Goal: Task Accomplishment & Management: Complete application form

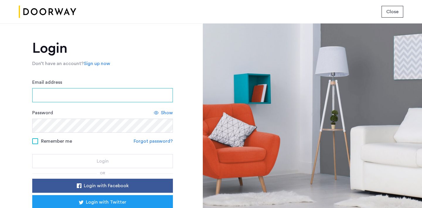
click at [115, 93] on input "Email address" at bounding box center [102, 95] width 141 height 14
type input "**********"
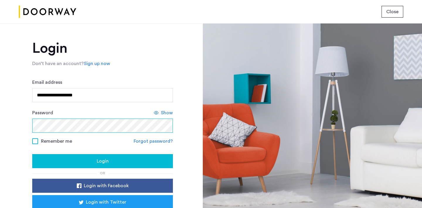
click at [32, 154] on button "Login" at bounding box center [102, 161] width 141 height 14
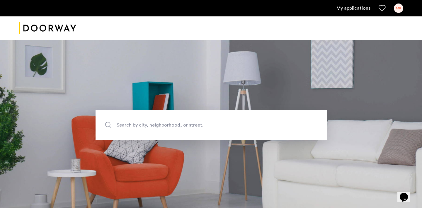
click at [361, 8] on link "My applications" at bounding box center [353, 8] width 34 height 7
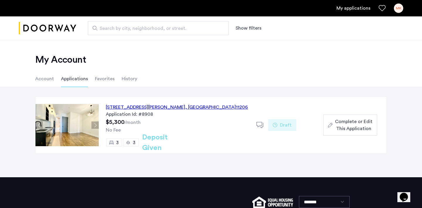
click at [170, 134] on div "187 Johnson Avenue, Unit 2B, Brooklyn , NY 11206 Application Id: #8908 $5,300 /…" at bounding box center [178, 125] width 158 height 57
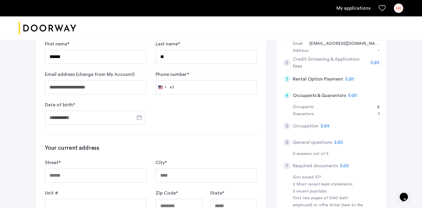
scroll to position [92, 0]
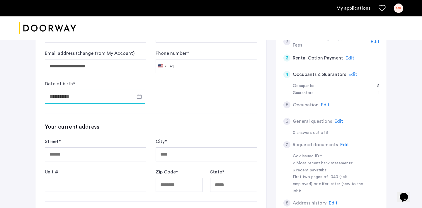
click at [103, 98] on input "Date of birth *" at bounding box center [95, 97] width 100 height 14
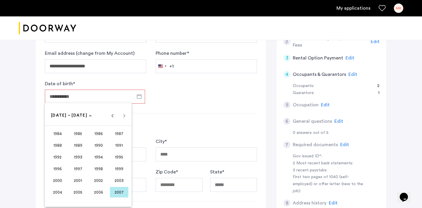
click at [81, 181] on span "2001" at bounding box center [78, 180] width 18 height 11
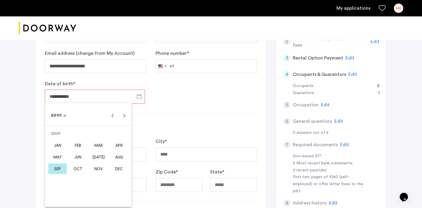
click at [61, 157] on span "MAY" at bounding box center [57, 157] width 18 height 11
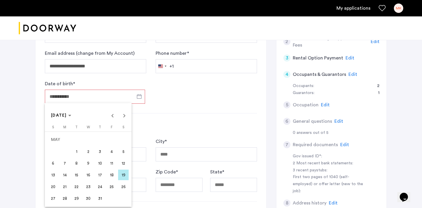
click at [67, 164] on span "7" at bounding box center [64, 163] width 11 height 11
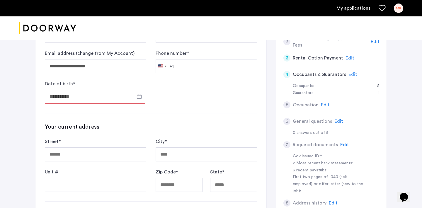
type input "**********"
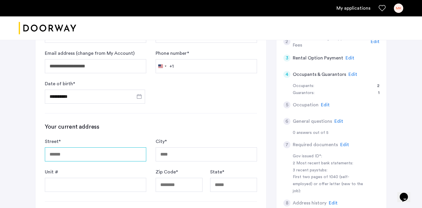
click at [88, 153] on input "Street *" at bounding box center [95, 154] width 101 height 14
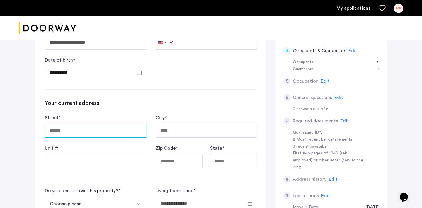
scroll to position [122, 0]
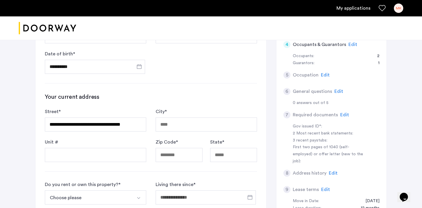
type input "**********"
type input "*********"
type input "*****"
type input "**"
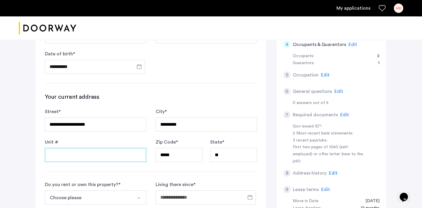
click at [92, 153] on input "Unit #" at bounding box center [95, 155] width 101 height 14
click at [37, 154] on div "**********" at bounding box center [150, 138] width 231 height 355
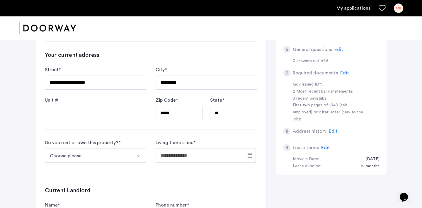
scroll to position [178, 0]
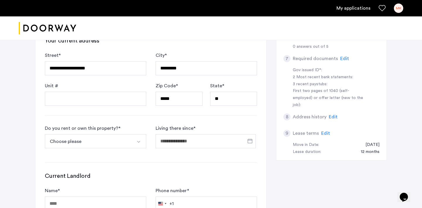
click at [98, 136] on button "Choose please" at bounding box center [89, 141] width 88 height 14
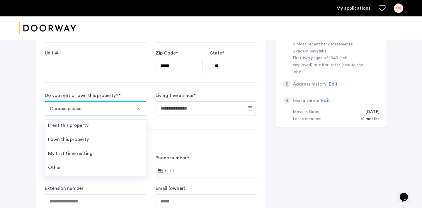
scroll to position [212, 0]
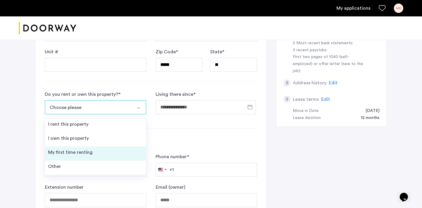
click at [98, 154] on li "My first time renting" at bounding box center [95, 154] width 101 height 14
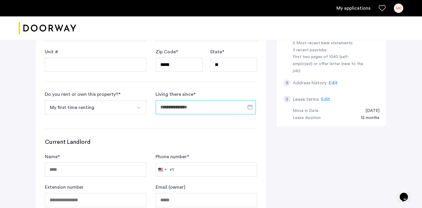
click at [162, 106] on input "Living there since *" at bounding box center [206, 107] width 100 height 14
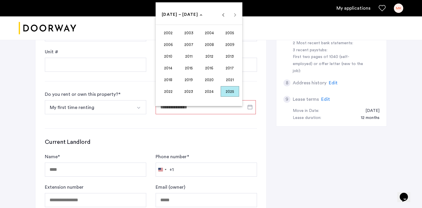
click at [225, 89] on span "2025" at bounding box center [230, 91] width 18 height 11
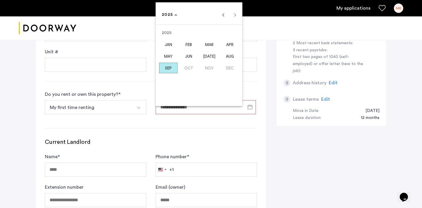
click at [205, 55] on span "JUL" at bounding box center [209, 56] width 18 height 11
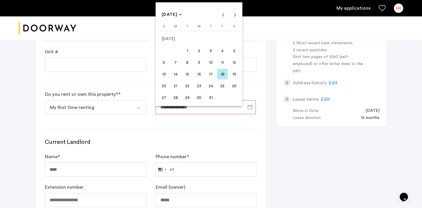
click at [204, 74] on span "16" at bounding box center [199, 74] width 11 height 11
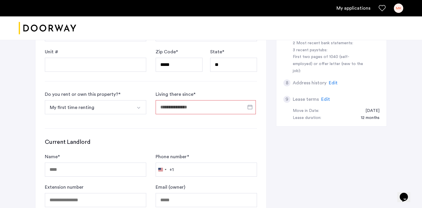
type input "**********"
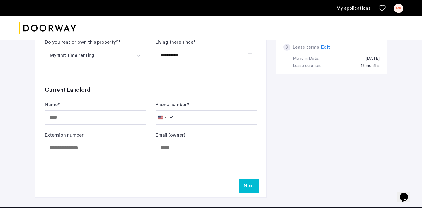
scroll to position [279, 0]
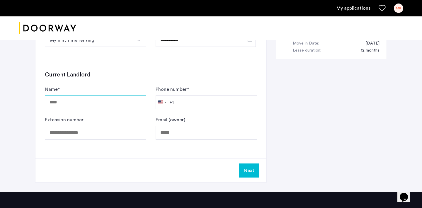
click at [103, 100] on input "Name *" at bounding box center [95, 102] width 101 height 14
click at [120, 75] on h3 "Current Landlord" at bounding box center [151, 75] width 212 height 8
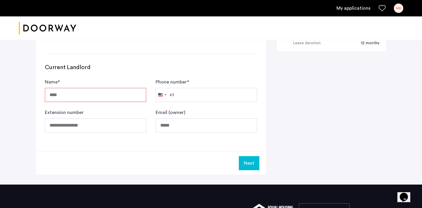
scroll to position [280, 0]
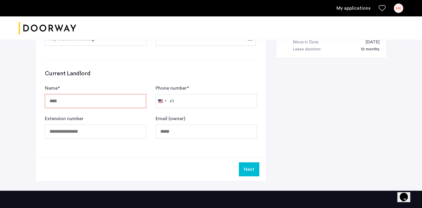
click at [101, 104] on input "Name *" at bounding box center [95, 101] width 101 height 14
click at [243, 168] on button "Next" at bounding box center [249, 169] width 21 height 14
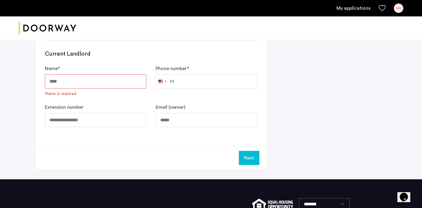
scroll to position [304, 0]
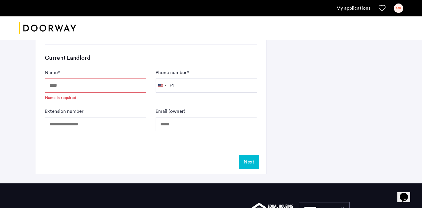
click at [97, 83] on input "Name *" at bounding box center [95, 86] width 101 height 14
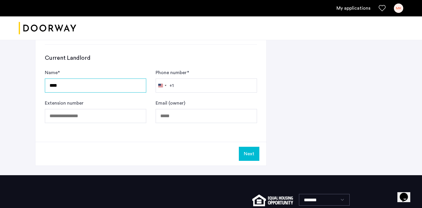
type input "****"
click at [166, 62] on div "Current Landlord Name * **** Phone number * United States +1 +1 244 results fou…" at bounding box center [151, 88] width 212 height 69
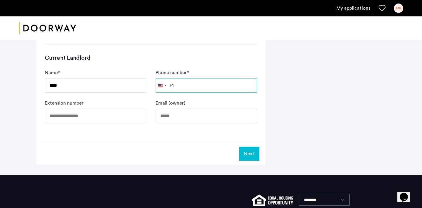
click at [210, 86] on input "Phone number *" at bounding box center [206, 86] width 101 height 14
type input "**********"
click at [154, 156] on div "Next" at bounding box center [150, 154] width 231 height 24
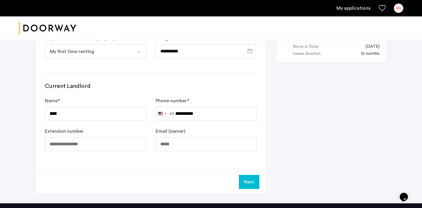
scroll to position [271, 0]
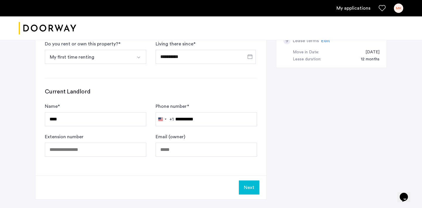
click at [250, 184] on button "Next" at bounding box center [249, 188] width 21 height 14
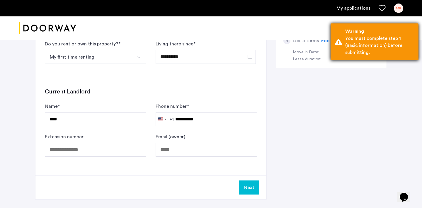
click at [363, 34] on div "Warning" at bounding box center [379, 31] width 69 height 7
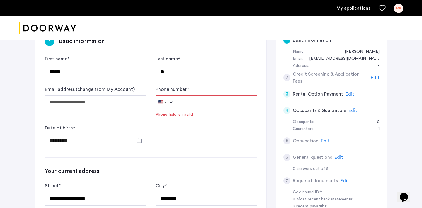
scroll to position [49, 0]
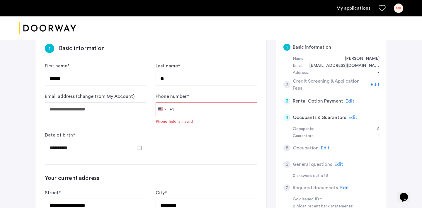
click at [200, 109] on input "Phone number *" at bounding box center [206, 109] width 101 height 14
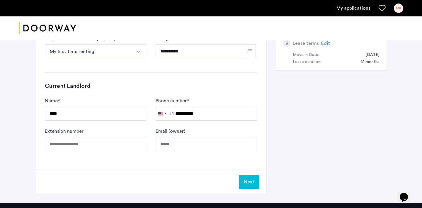
scroll to position [312, 0]
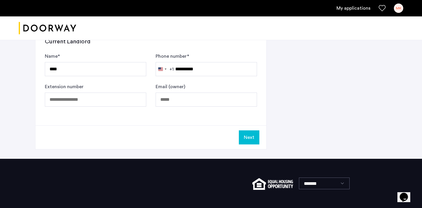
type input "**********"
click at [253, 140] on button "Next" at bounding box center [249, 137] width 21 height 14
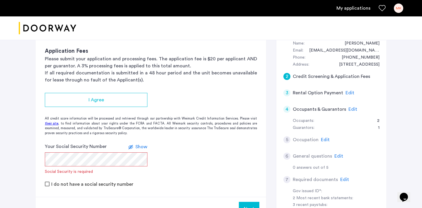
scroll to position [56, 0]
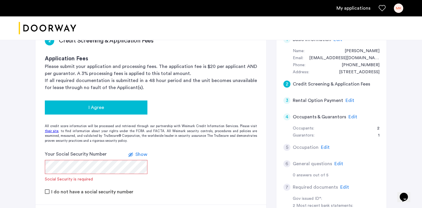
click at [128, 108] on div "I Agree" at bounding box center [96, 107] width 93 height 7
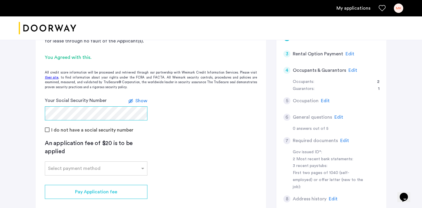
scroll to position [104, 0]
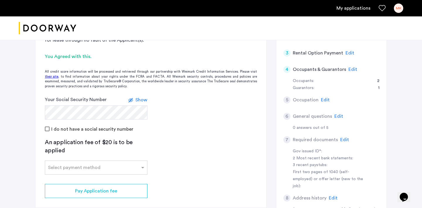
click at [145, 100] on span "Show" at bounding box center [141, 100] width 12 height 5
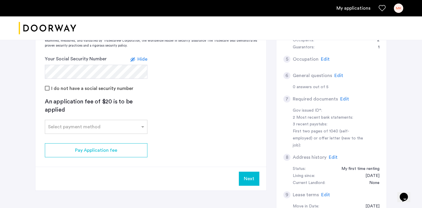
scroll to position [147, 0]
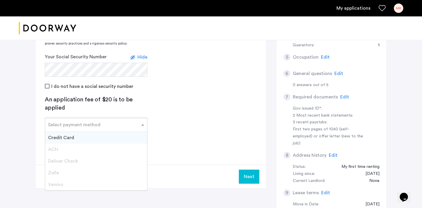
click at [69, 118] on div "Select payment method" at bounding box center [96, 125] width 103 height 14
click at [65, 138] on span "Credit Card" at bounding box center [61, 137] width 26 height 5
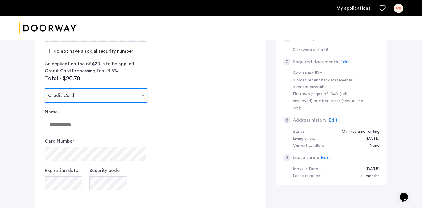
scroll to position [185, 0]
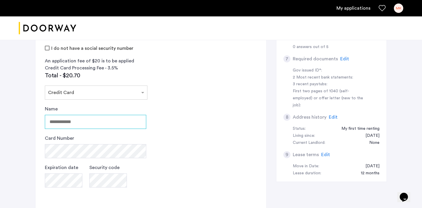
click at [81, 117] on input "Name" at bounding box center [95, 122] width 101 height 14
type input "*********"
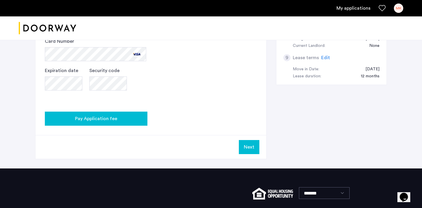
click at [135, 118] on div "Pay Application fee" at bounding box center [96, 118] width 93 height 7
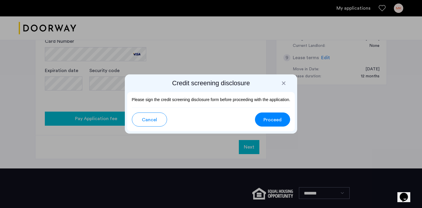
scroll to position [0, 0]
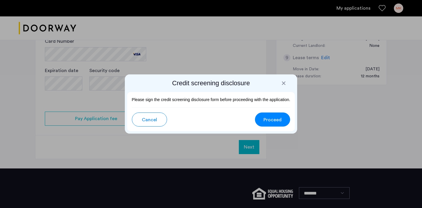
click at [266, 116] on button "Proceed" at bounding box center [272, 120] width 35 height 14
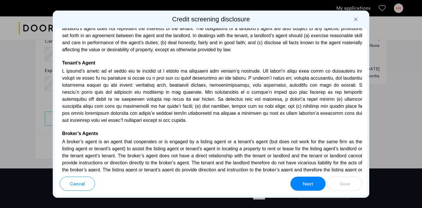
click at [309, 190] on button "Next" at bounding box center [307, 184] width 35 height 14
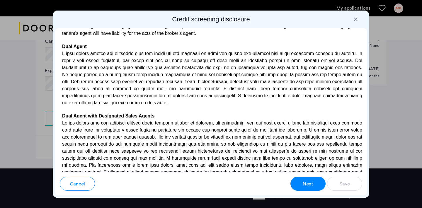
click at [309, 184] on span "Next" at bounding box center [308, 184] width 11 height 7
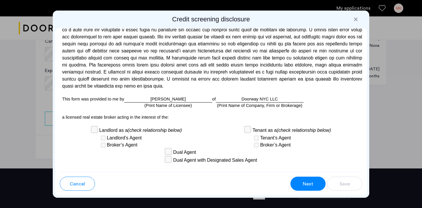
scroll to position [1592, 0]
click at [318, 182] on button "Next" at bounding box center [307, 184] width 35 height 14
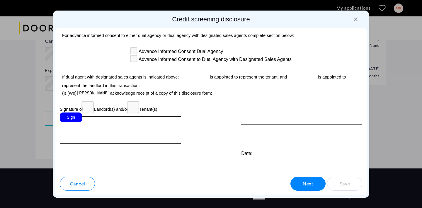
click at [76, 113] on div "Sign" at bounding box center [71, 118] width 22 height 10
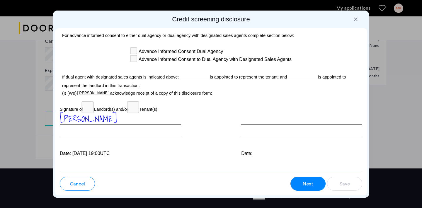
click at [312, 179] on button "Next" at bounding box center [307, 184] width 35 height 14
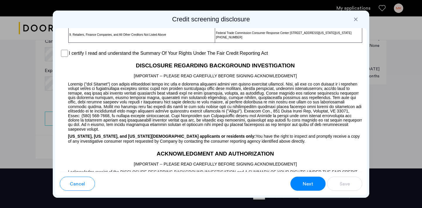
click at [312, 179] on button "Next" at bounding box center [307, 184] width 35 height 14
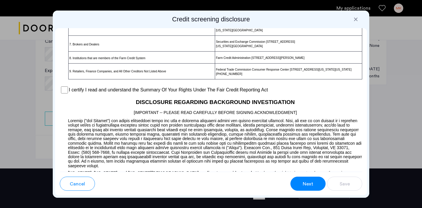
scroll to position [456, 0]
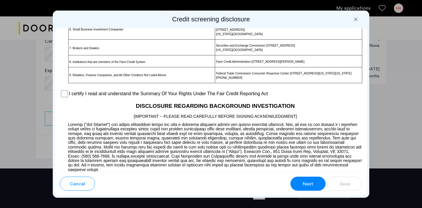
click at [309, 184] on span "Next" at bounding box center [308, 184] width 11 height 7
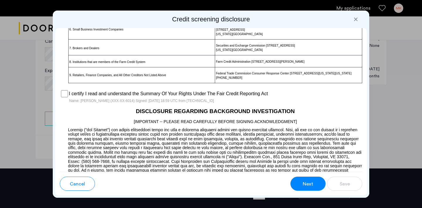
click at [299, 181] on button "Next" at bounding box center [307, 184] width 35 height 14
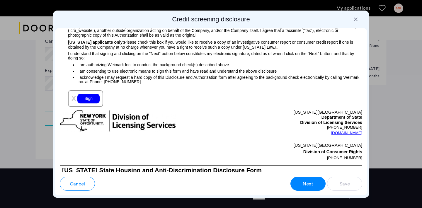
scroll to position [666, 0]
click at [86, 98] on div "Sign" at bounding box center [88, 98] width 22 height 10
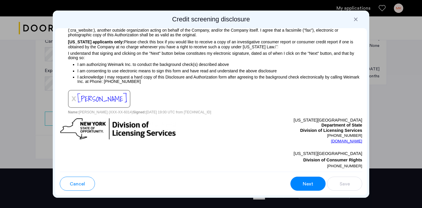
click at [313, 182] on button "Next" at bounding box center [307, 184] width 35 height 14
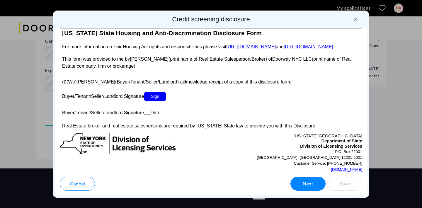
scroll to position [1097, 0]
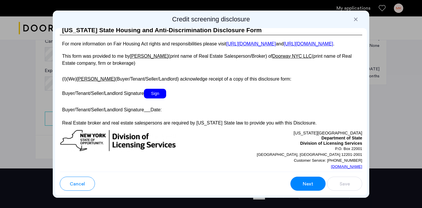
click at [152, 96] on span "Sign" at bounding box center [155, 94] width 22 height 10
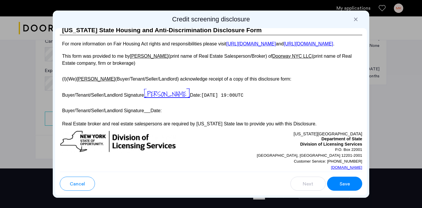
click at [350, 185] on button "Save" at bounding box center [344, 184] width 35 height 14
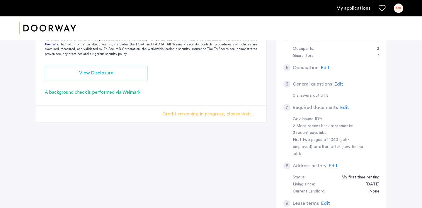
scroll to position [135, 0]
click at [190, 140] on div "2 Credit Screening & Application Fees Application Fees Please submit your appli…" at bounding box center [211, 93] width 352 height 293
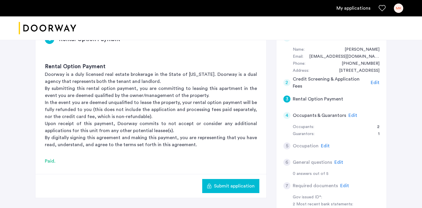
scroll to position [60, 0]
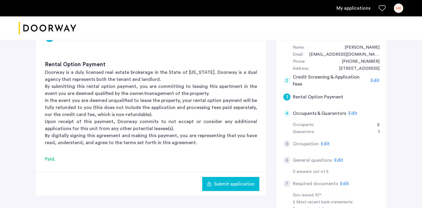
click at [237, 185] on span "Submit application" at bounding box center [234, 184] width 41 height 7
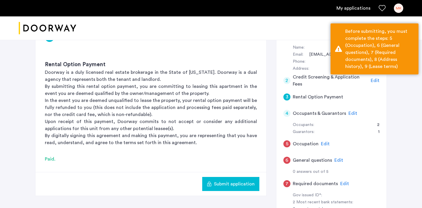
click at [288, 142] on div "5" at bounding box center [286, 143] width 7 height 7
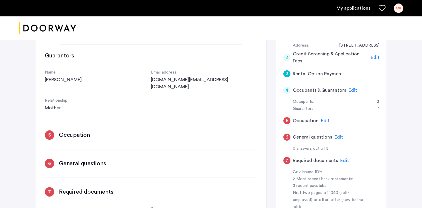
scroll to position [359, 0]
click at [54, 130] on div "5" at bounding box center [49, 134] width 9 height 9
click at [49, 130] on div "5" at bounding box center [49, 134] width 9 height 9
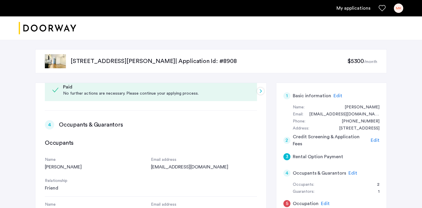
scroll to position [249, 0]
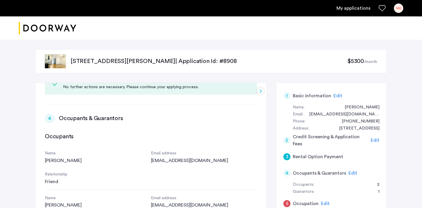
click at [79, 120] on h3 "Occupants & Guarantors" at bounding box center [91, 118] width 64 height 8
click at [47, 118] on div "4" at bounding box center [49, 118] width 9 height 9
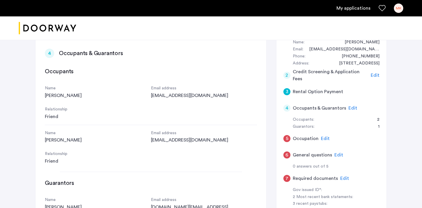
scroll to position [72, 0]
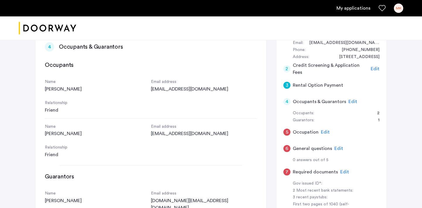
click at [286, 96] on div "4 Occupants & Guarantors Edit" at bounding box center [331, 101] width 96 height 16
click at [286, 99] on div "4" at bounding box center [286, 101] width 7 height 7
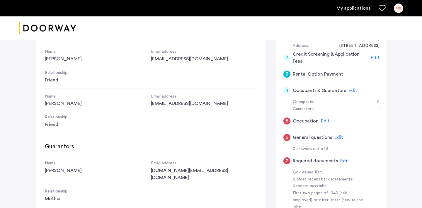
scroll to position [270, 0]
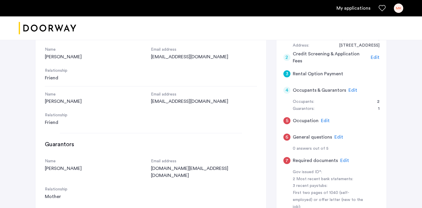
click at [286, 123] on div "5" at bounding box center [286, 120] width 7 height 7
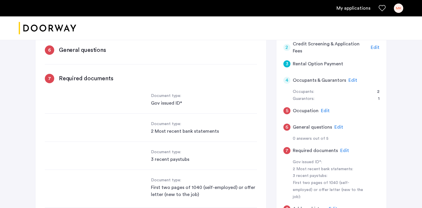
scroll to position [463, 0]
click at [173, 99] on div "Gov issued ID*" at bounding box center [204, 102] width 106 height 7
click at [113, 97] on div "Document type: Gov issued ID*" at bounding box center [151, 102] width 212 height 21
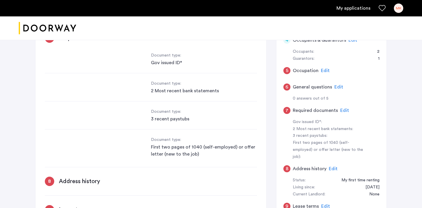
scroll to position [172, 0]
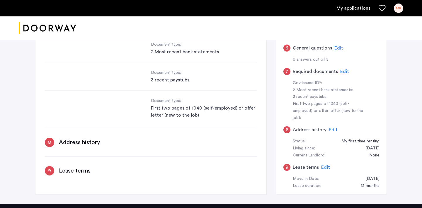
click at [48, 138] on div "8" at bounding box center [49, 142] width 9 height 9
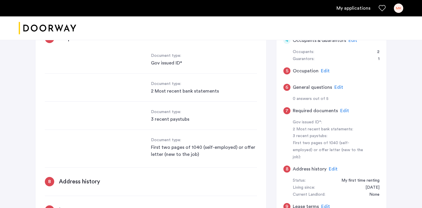
scroll to position [0, 0]
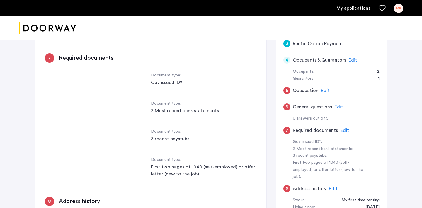
click at [325, 89] on span "Edit" at bounding box center [325, 90] width 9 height 5
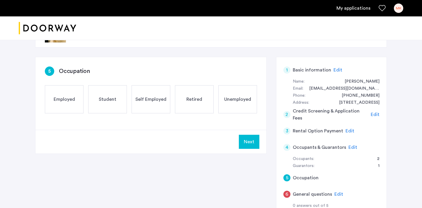
scroll to position [25, 0]
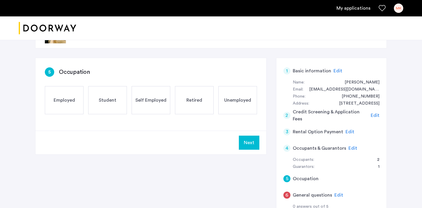
click at [62, 105] on div "Employed" at bounding box center [64, 100] width 39 height 28
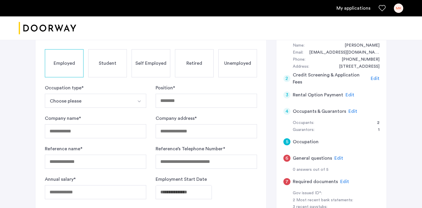
click at [108, 106] on button "Choose please" at bounding box center [89, 101] width 88 height 14
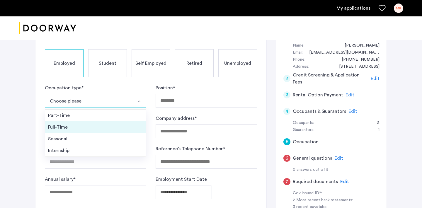
click at [72, 125] on div "Full-Time" at bounding box center [95, 127] width 95 height 7
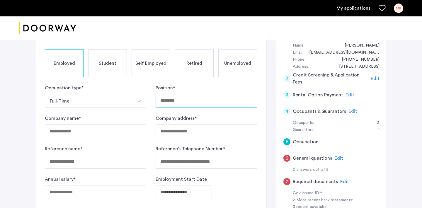
click at [182, 101] on input "Position *" at bounding box center [206, 101] width 101 height 14
type input "**********"
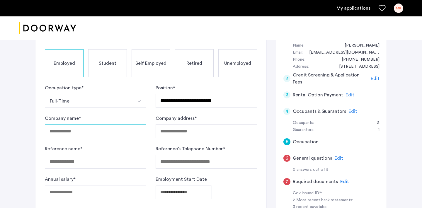
click at [71, 134] on input "Company name *" at bounding box center [95, 131] width 101 height 14
type input "*********"
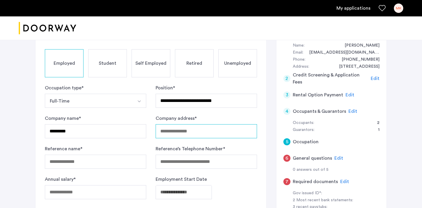
click at [174, 132] on input "Company address *" at bounding box center [206, 131] width 101 height 14
type input "**********"
click at [124, 147] on div "Reference name *" at bounding box center [95, 156] width 101 height 23
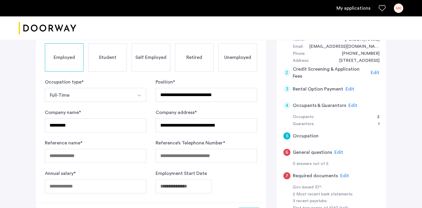
scroll to position [76, 0]
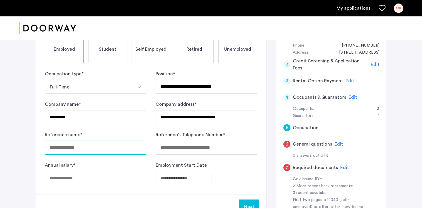
click at [94, 147] on input "Reference name *" at bounding box center [95, 148] width 101 height 14
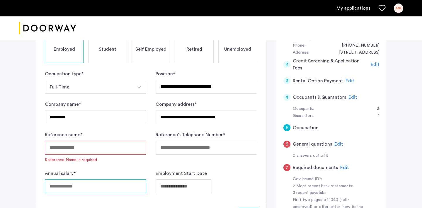
click at [90, 180] on input "Annual salary *" at bounding box center [95, 186] width 101 height 14
type input "*****"
click at [123, 162] on span "Reference Name is required" at bounding box center [95, 160] width 101 height 6
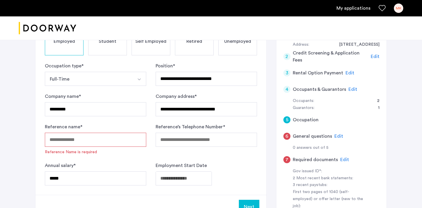
scroll to position [84, 0]
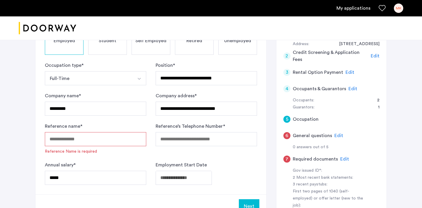
click at [177, 124] on body "**********" at bounding box center [211, 20] width 422 height 208
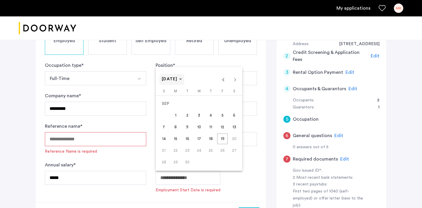
click at [182, 79] on span "SEP 2025" at bounding box center [172, 79] width 20 height 5
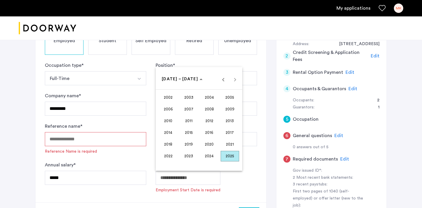
click at [191, 157] on span "2023" at bounding box center [189, 156] width 18 height 11
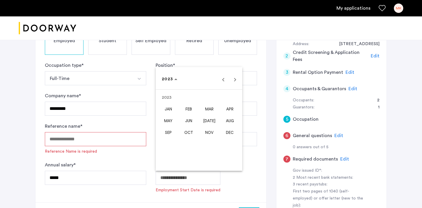
click at [214, 121] on span "JUL" at bounding box center [209, 121] width 18 height 11
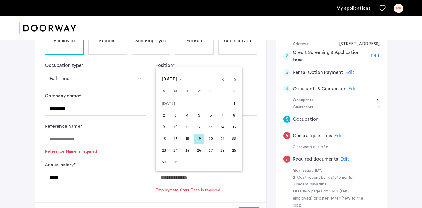
click at [190, 126] on span "11" at bounding box center [187, 127] width 11 height 11
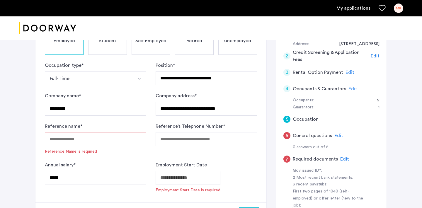
type input "**********"
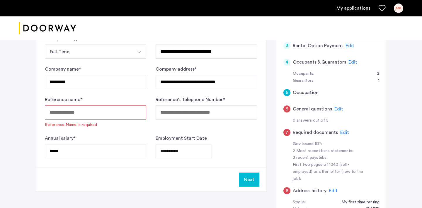
scroll to position [115, 0]
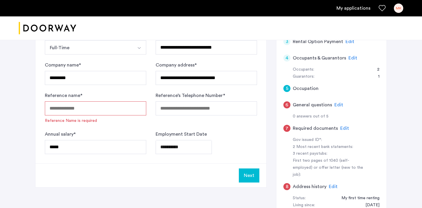
click at [112, 112] on input "Reference name *" at bounding box center [95, 108] width 101 height 14
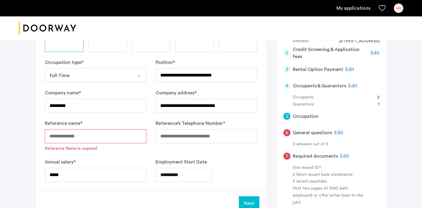
scroll to position [84, 0]
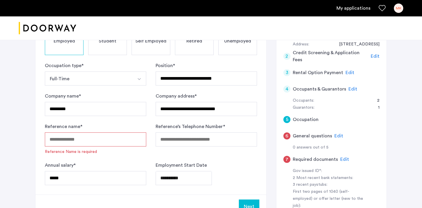
click at [92, 136] on input "Reference name *" at bounding box center [95, 139] width 101 height 14
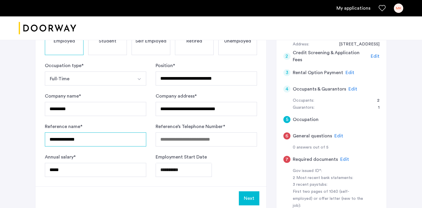
type input "**********"
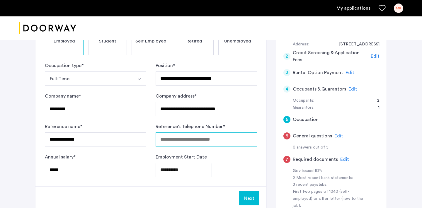
click at [176, 143] on input "Reference’s Telephone Number *" at bounding box center [206, 139] width 101 height 14
paste input "**********"
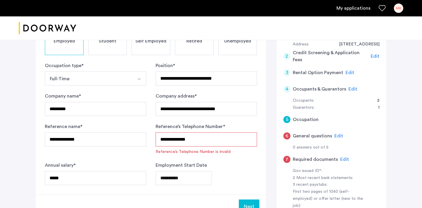
click at [220, 151] on form "**********" at bounding box center [151, 123] width 212 height 123
click at [171, 139] on input "**********" at bounding box center [206, 139] width 101 height 14
click at [227, 170] on div "**********" at bounding box center [206, 173] width 101 height 23
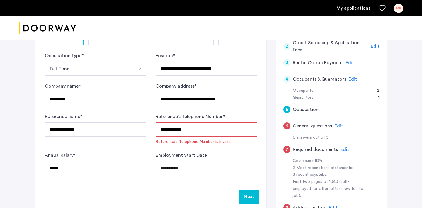
scroll to position [95, 0]
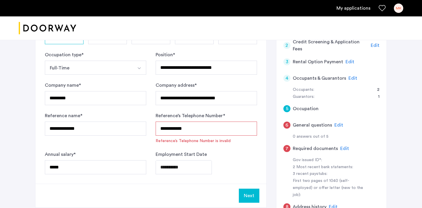
click at [218, 129] on input "**********" at bounding box center [206, 129] width 101 height 14
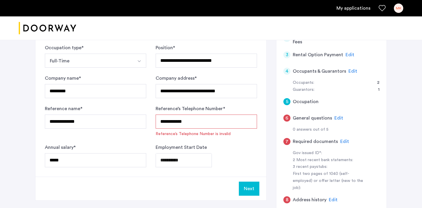
scroll to position [103, 0]
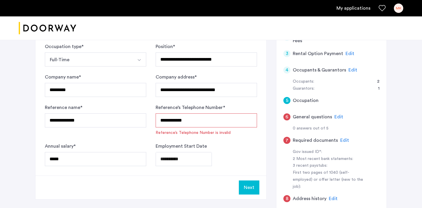
click at [239, 143] on div "**********" at bounding box center [206, 154] width 101 height 23
click at [207, 120] on input "**********" at bounding box center [206, 120] width 101 height 14
click at [169, 120] on input "**********" at bounding box center [206, 120] width 101 height 14
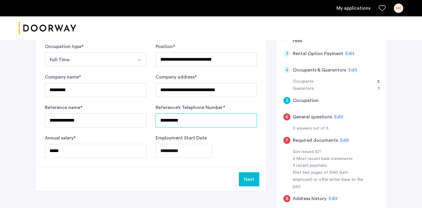
type input "**********"
click at [225, 142] on div "**********" at bounding box center [206, 146] width 101 height 23
click at [247, 178] on button "Next" at bounding box center [249, 179] width 21 height 14
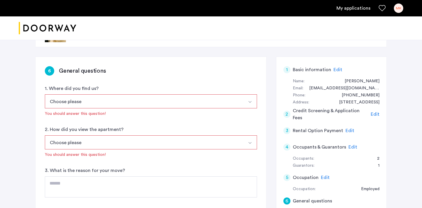
scroll to position [32, 0]
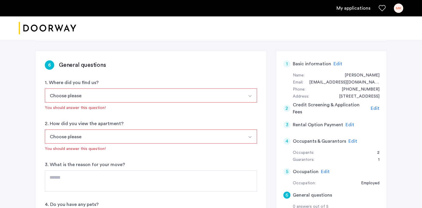
click at [169, 99] on button "Choose please" at bounding box center [144, 96] width 198 height 14
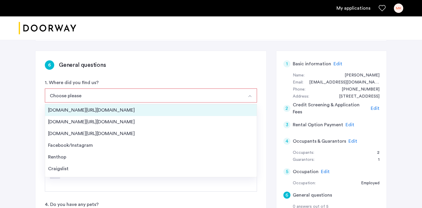
click at [133, 107] on div "Streeteasy.com/Zillow.com" at bounding box center [151, 110] width 206 height 7
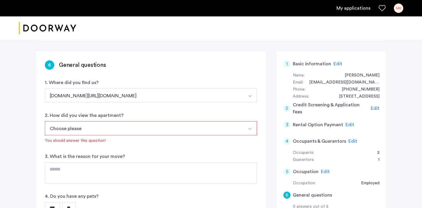
click at [102, 125] on button "Choose please" at bounding box center [144, 128] width 198 height 14
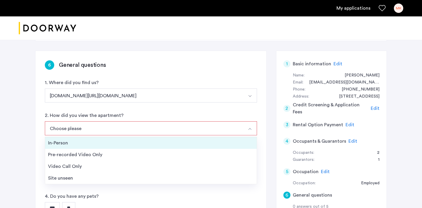
click at [86, 141] on div "In-Person" at bounding box center [151, 143] width 206 height 7
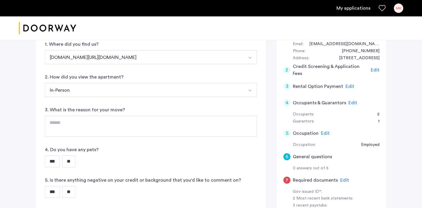
scroll to position [81, 0]
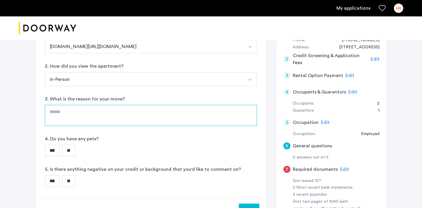
click at [93, 123] on textarea at bounding box center [151, 115] width 212 height 21
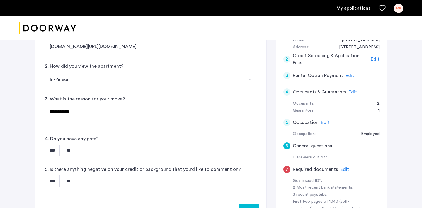
click at [124, 141] on div "4. Do you have any pets? *** **" at bounding box center [151, 145] width 212 height 21
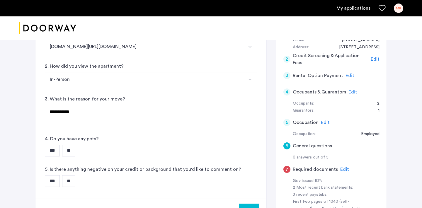
click at [61, 115] on textarea "**********" at bounding box center [151, 115] width 212 height 21
type textarea "**********"
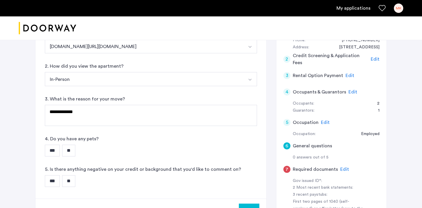
click at [106, 146] on div "*** **" at bounding box center [151, 151] width 212 height 12
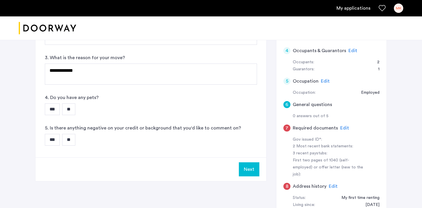
scroll to position [132, 0]
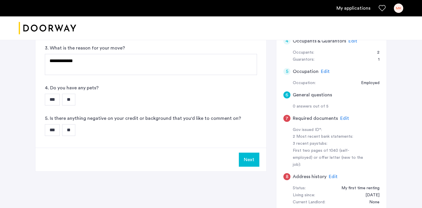
click at [75, 99] on input "**" at bounding box center [68, 100] width 13 height 12
click at [72, 131] on input "**" at bounding box center [68, 130] width 13 height 12
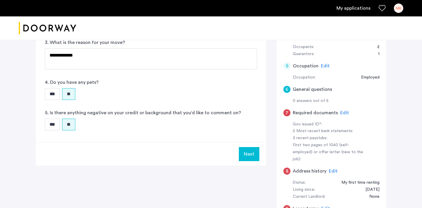
click at [253, 156] on button "Next" at bounding box center [249, 154] width 21 height 14
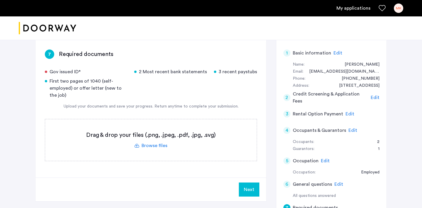
scroll to position [42, 0]
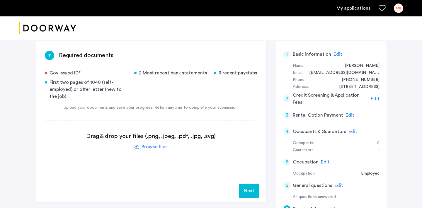
click at [155, 148] on label at bounding box center [151, 141] width 212 height 42
click at [0, 0] on input "file" at bounding box center [0, 0] width 0 height 0
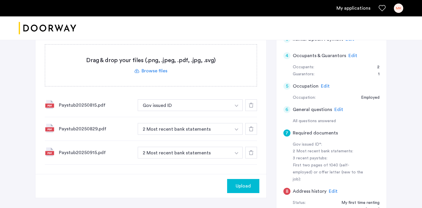
scroll to position [124, 0]
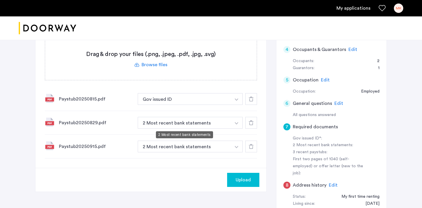
click at [177, 119] on button "2 Most recent bank statements" at bounding box center [184, 123] width 93 height 12
click at [180, 101] on button "Gov issued ID" at bounding box center [184, 99] width 93 height 12
click at [234, 100] on button "button" at bounding box center [237, 99] width 12 height 12
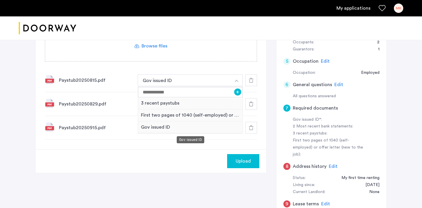
scroll to position [143, 0]
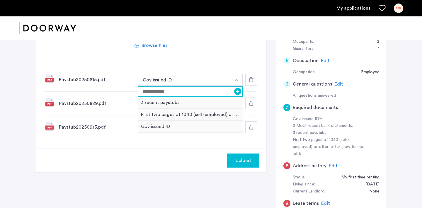
click at [199, 93] on input at bounding box center [190, 91] width 105 height 10
type input "*******"
click at [238, 91] on button "+" at bounding box center [237, 91] width 7 height 7
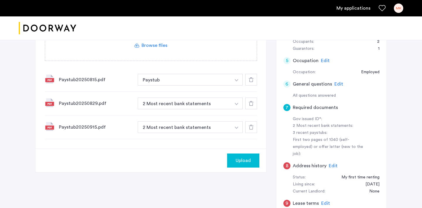
click at [235, 101] on button "button" at bounding box center [237, 104] width 12 height 12
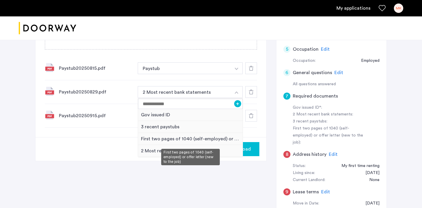
scroll to position [156, 0]
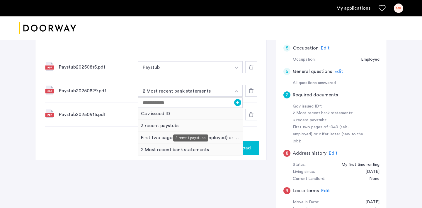
click at [178, 126] on div "3 recent paystubs" at bounding box center [190, 126] width 105 height 12
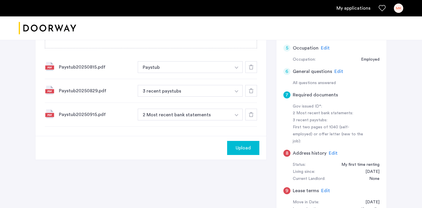
click at [237, 114] on img "button" at bounding box center [237, 115] width 4 height 2
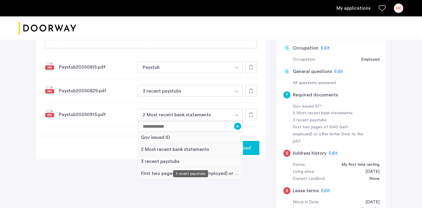
click at [156, 163] on div "3 recent paystubs" at bounding box center [190, 162] width 105 height 12
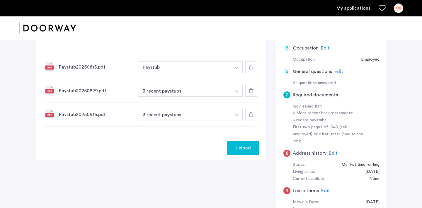
click at [233, 69] on button "button" at bounding box center [237, 67] width 12 height 12
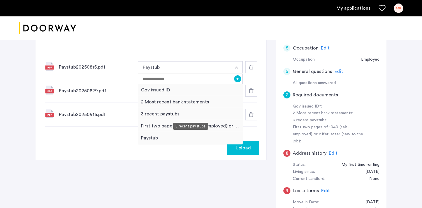
click at [150, 114] on div "3 recent paystubs" at bounding box center [190, 114] width 105 height 12
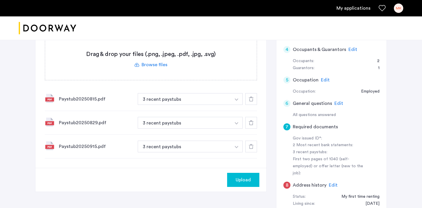
scroll to position [123, 0]
click at [163, 70] on label at bounding box center [151, 60] width 212 height 42
click at [0, 0] on input "file" at bounding box center [0, 0] width 0 height 0
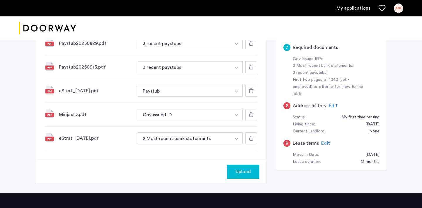
scroll to position [203, 0]
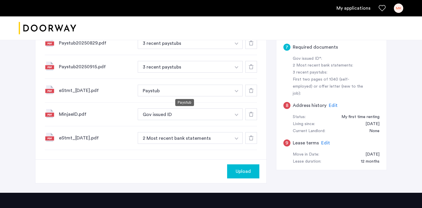
click at [179, 88] on button "Paystub" at bounding box center [184, 91] width 93 height 12
click at [231, 86] on button "button" at bounding box center [237, 91] width 12 height 12
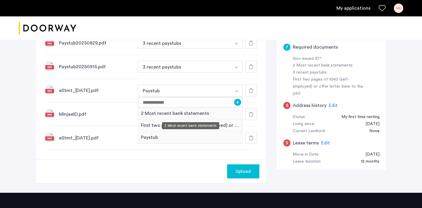
click at [209, 113] on div "2 Most recent bank statements" at bounding box center [190, 114] width 105 height 12
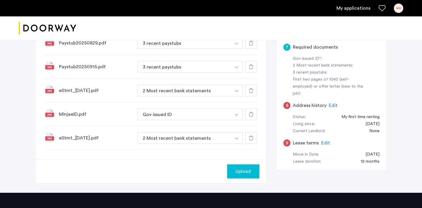
click at [238, 140] on button "button" at bounding box center [237, 138] width 12 height 12
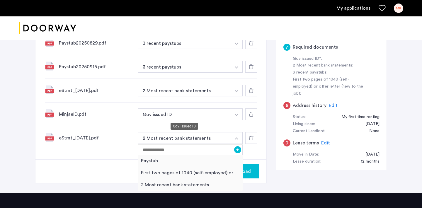
click at [218, 124] on div "MinjaeID.pdf Gov issued ID + Paystub First two pages of 1040 (self-employed) or…" at bounding box center [151, 115] width 212 height 24
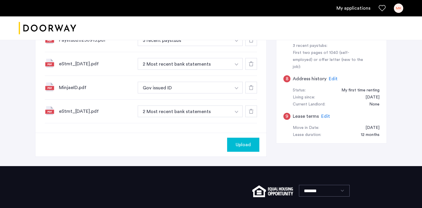
scroll to position [231, 0]
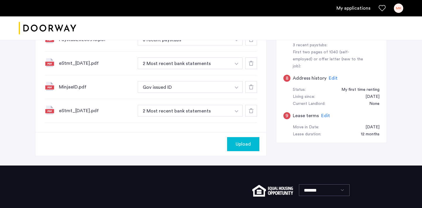
click at [240, 146] on span "Upload" at bounding box center [243, 144] width 15 height 7
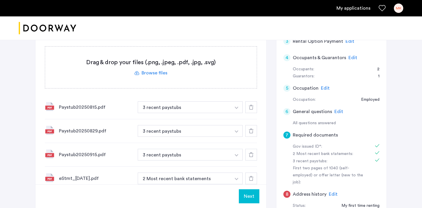
scroll to position [193, 0]
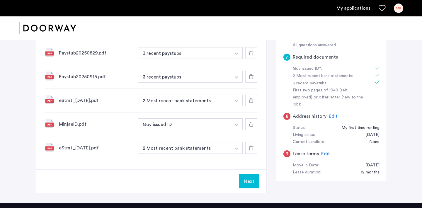
click at [268, 157] on div "7 Required documents Gov issued ID* 2 Most recent bank statements 3 recent pays…" at bounding box center [211, 46] width 352 height 314
click at [252, 179] on button "Next" at bounding box center [249, 181] width 21 height 14
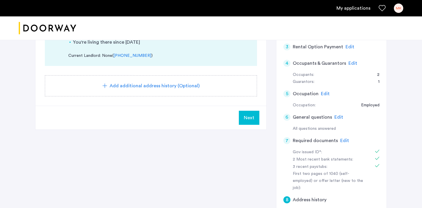
scroll to position [108, 0]
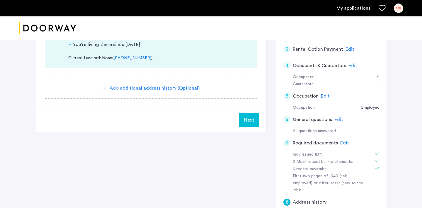
click at [252, 120] on span "Next" at bounding box center [249, 120] width 11 height 7
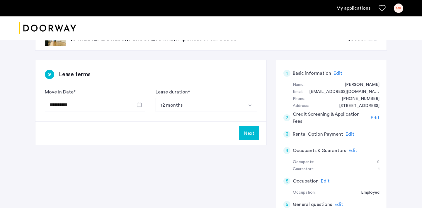
scroll to position [29, 0]
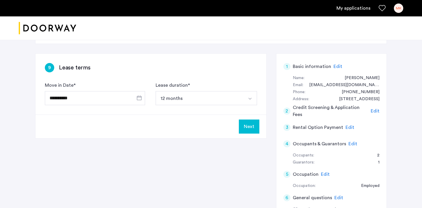
click at [239, 103] on button "12 months" at bounding box center [200, 98] width 88 height 14
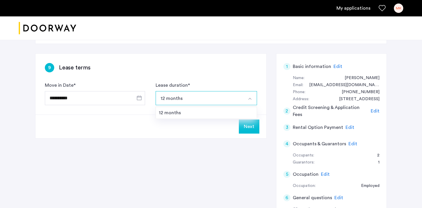
click at [242, 81] on div "**********" at bounding box center [150, 84] width 231 height 61
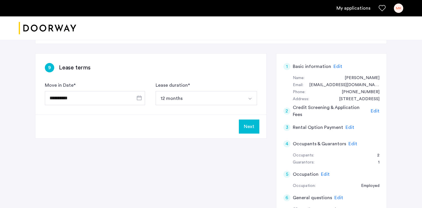
click at [246, 123] on button "Next" at bounding box center [249, 127] width 21 height 14
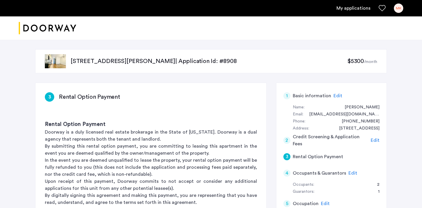
scroll to position [72, 0]
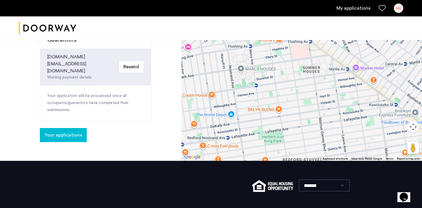
scroll to position [237, 0]
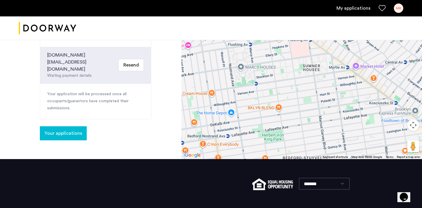
click at [62, 130] on span "Your applications" at bounding box center [64, 133] width 38 height 7
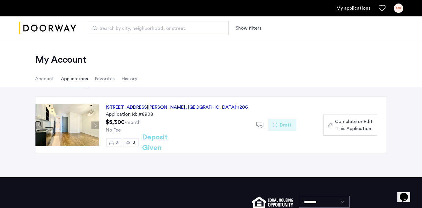
click at [132, 31] on span "Search by city, neighborhood, or street." at bounding box center [156, 28] width 113 height 7
click at [132, 31] on input "Search by city, neighborhood, or street." at bounding box center [158, 28] width 141 height 14
click at [132, 31] on span "Search by city, neighborhood, or street." at bounding box center [156, 28] width 113 height 7
click at [132, 31] on input "Search by city, neighborhood, or street." at bounding box center [158, 28] width 141 height 14
type input "**********"
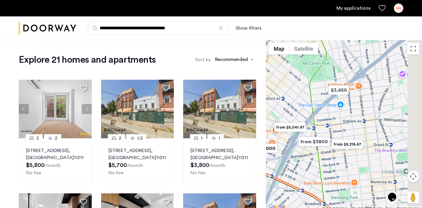
drag, startPoint x: 375, startPoint y: 156, endPoint x: 324, endPoint y: 161, distance: 51.2
click at [324, 161] on div at bounding box center [344, 125] width 156 height 171
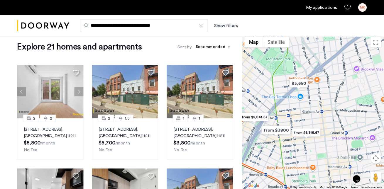
scroll to position [8, 0]
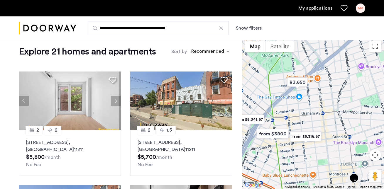
click at [304, 134] on img "from $5,316.67" at bounding box center [306, 136] width 36 height 13
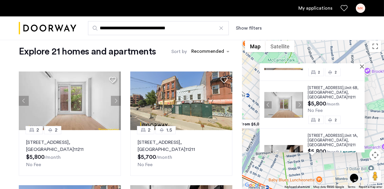
scroll to position [32, 0]
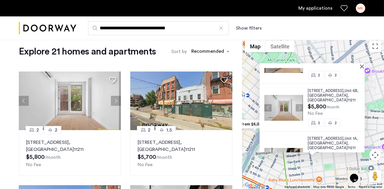
click at [300, 104] on button "Next apartment" at bounding box center [298, 107] width 7 height 7
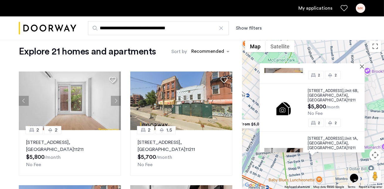
click at [300, 102] on img at bounding box center [283, 108] width 39 height 26
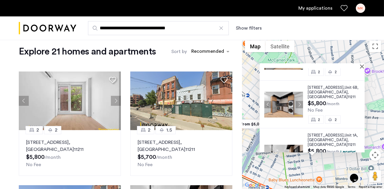
scroll to position [58, 0]
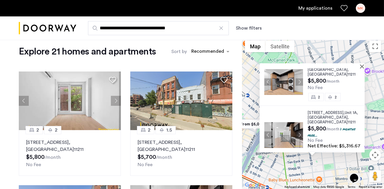
click at [300, 131] on button "Next apartment" at bounding box center [298, 134] width 7 height 7
click at [317, 111] on span "630 Grand Street," at bounding box center [325, 113] width 37 height 4
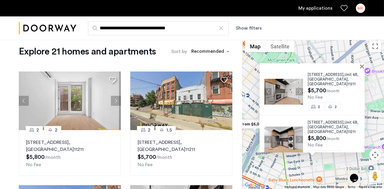
scroll to position [0, 0]
click at [321, 79] on span "Brooklyn" at bounding box center [327, 80] width 40 height 4
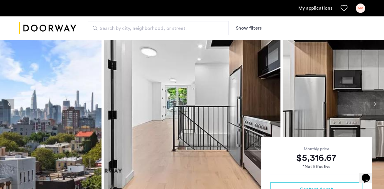
scroll to position [19, 0]
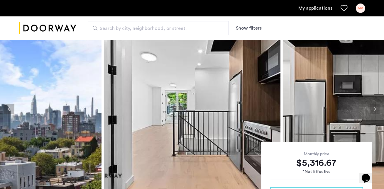
click at [373, 109] on button "Next apartment" at bounding box center [374, 109] width 10 height 10
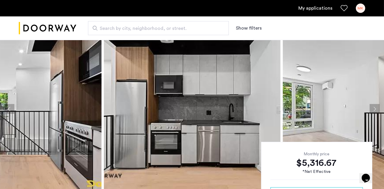
click at [373, 109] on button "Next apartment" at bounding box center [374, 109] width 10 height 10
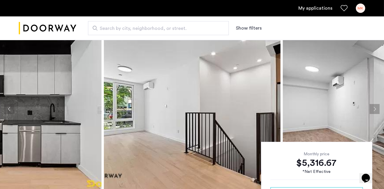
click at [373, 109] on button "Next apartment" at bounding box center [374, 109] width 10 height 10
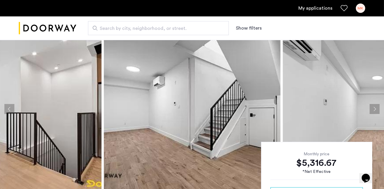
click at [373, 109] on button "Next apartment" at bounding box center [374, 109] width 10 height 10
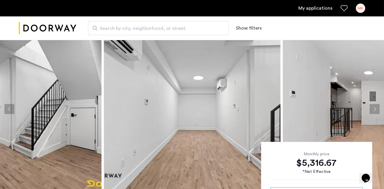
click at [373, 109] on button "Next apartment" at bounding box center [374, 109] width 10 height 10
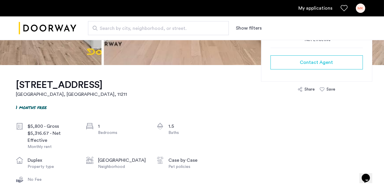
scroll to position [151, 0]
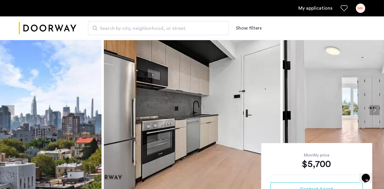
scroll to position [17, 0]
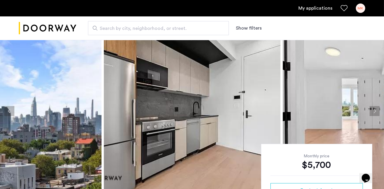
click at [372, 111] on button "Next apartment" at bounding box center [374, 111] width 10 height 10
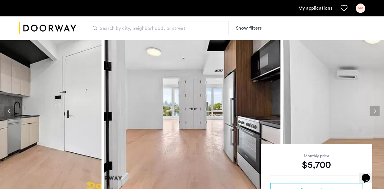
click at [372, 111] on button "Next apartment" at bounding box center [374, 111] width 10 height 10
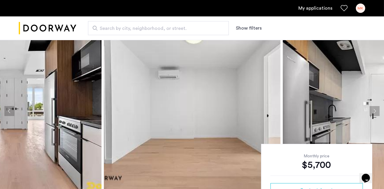
click at [372, 111] on button "Next apartment" at bounding box center [374, 111] width 10 height 10
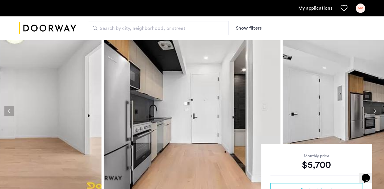
click at [372, 111] on button "Next apartment" at bounding box center [374, 111] width 10 height 10
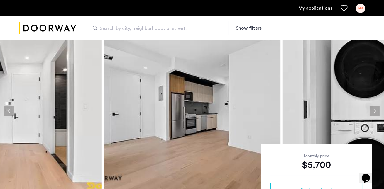
click at [372, 111] on button "Next apartment" at bounding box center [374, 111] width 10 height 10
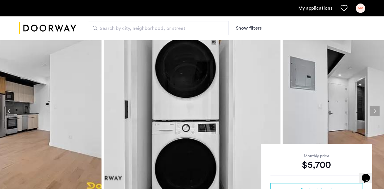
click at [372, 111] on button "Next apartment" at bounding box center [374, 111] width 10 height 10
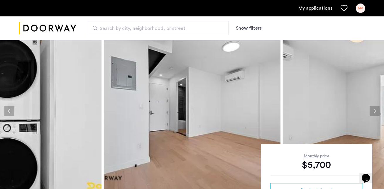
click at [372, 111] on button "Next apartment" at bounding box center [374, 111] width 10 height 10
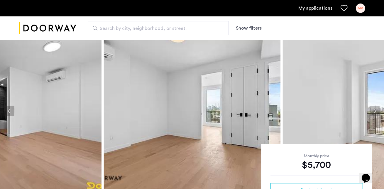
click at [372, 111] on button "Next apartment" at bounding box center [374, 111] width 10 height 10
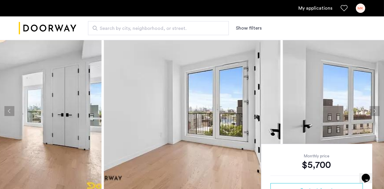
click at [372, 111] on button "Next apartment" at bounding box center [374, 111] width 10 height 10
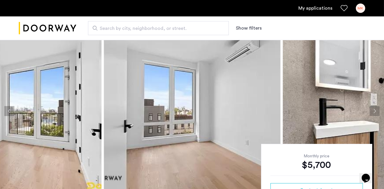
click at [372, 111] on button "Next apartment" at bounding box center [374, 111] width 10 height 10
